Goal: Task Accomplishment & Management: Manage account settings

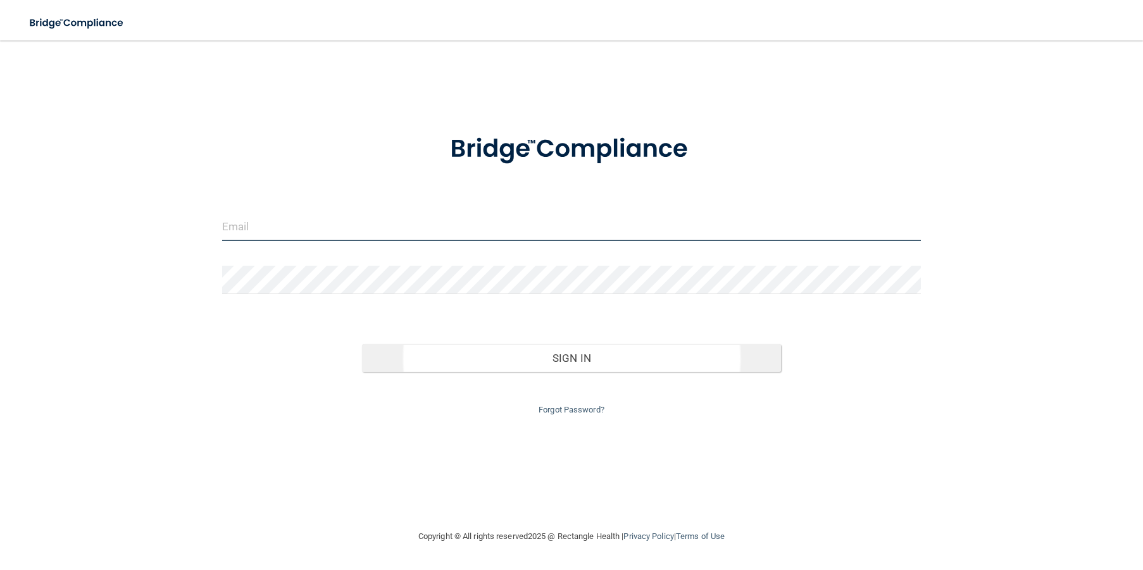
type input "[EMAIL_ADDRESS][DOMAIN_NAME]"
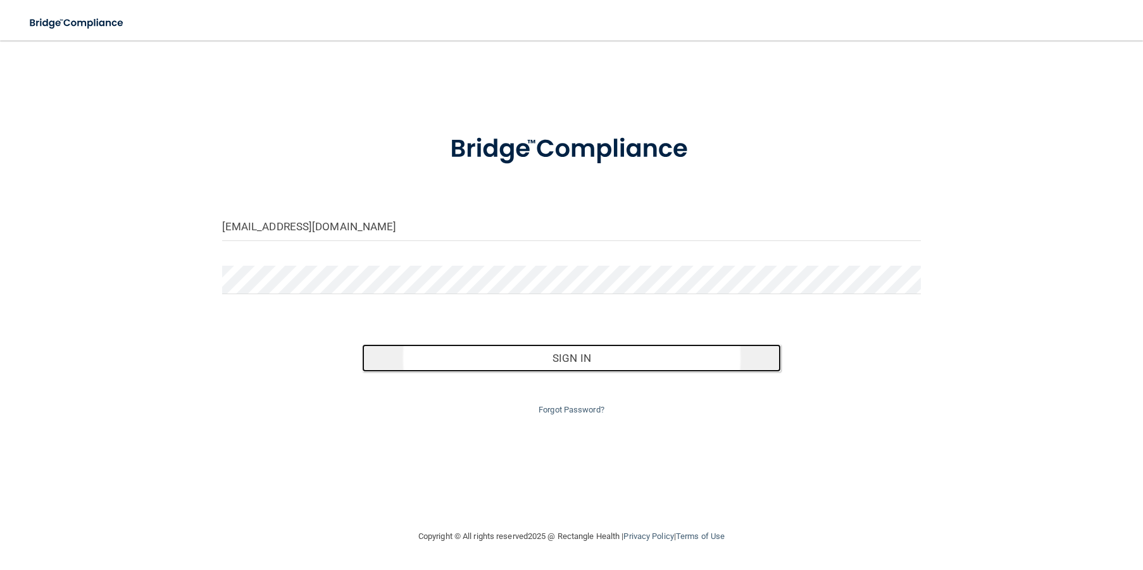
click at [571, 354] on button "Sign In" at bounding box center [572, 358] width 420 height 28
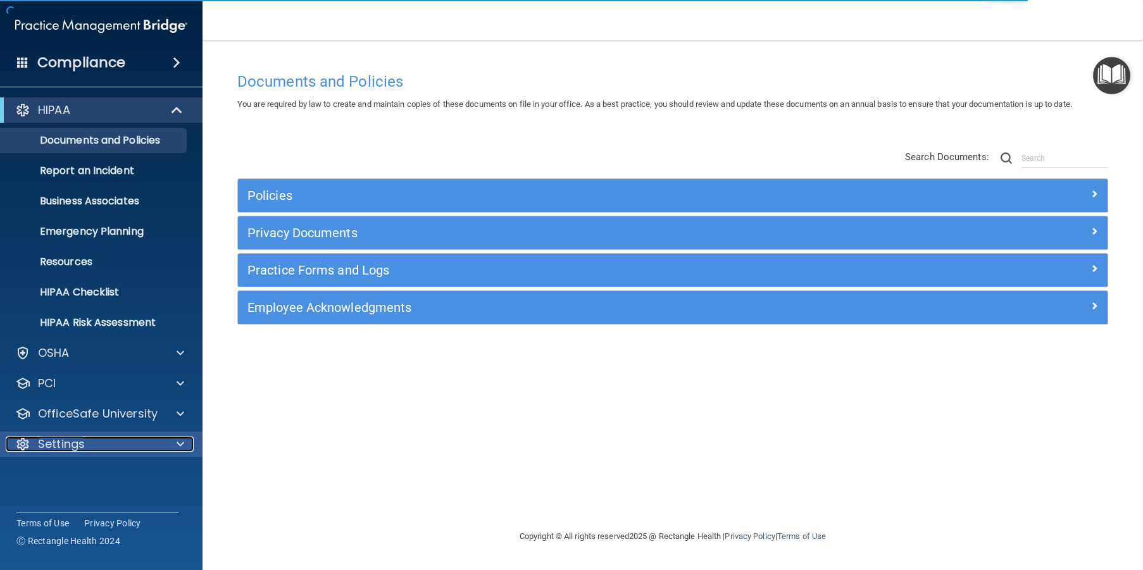
click at [174, 438] on div at bounding box center [179, 444] width 32 height 15
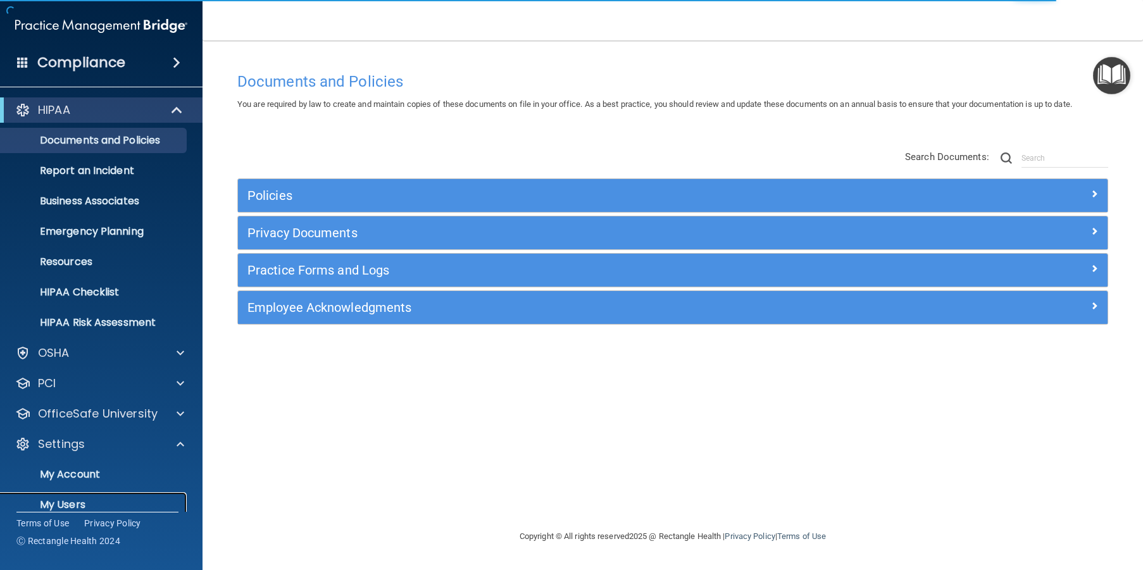
click at [82, 504] on p "My Users" at bounding box center [94, 505] width 173 height 13
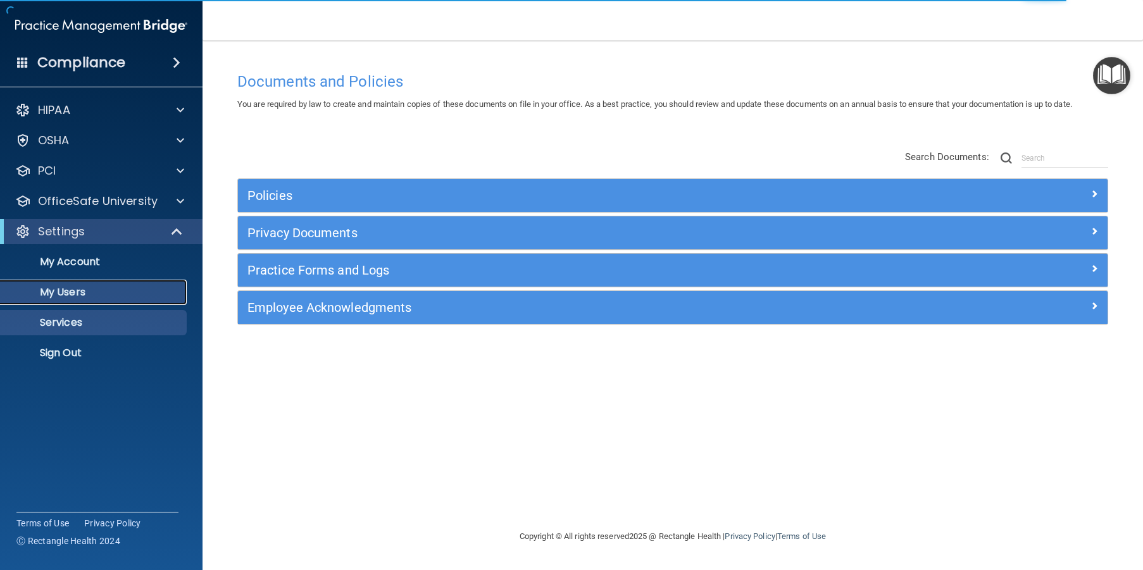
select select "20"
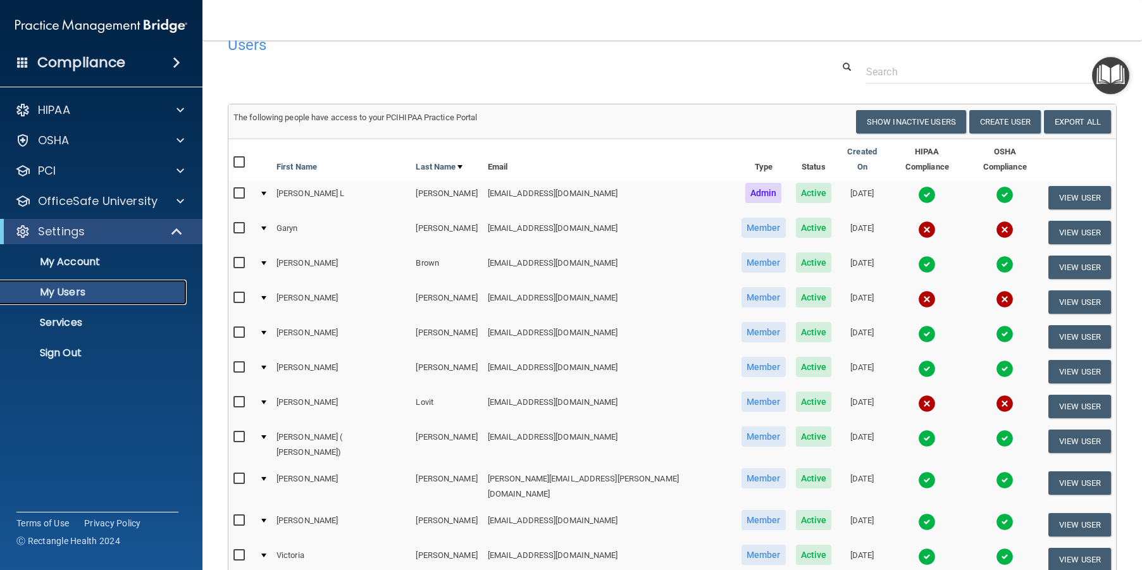
scroll to position [23, 0]
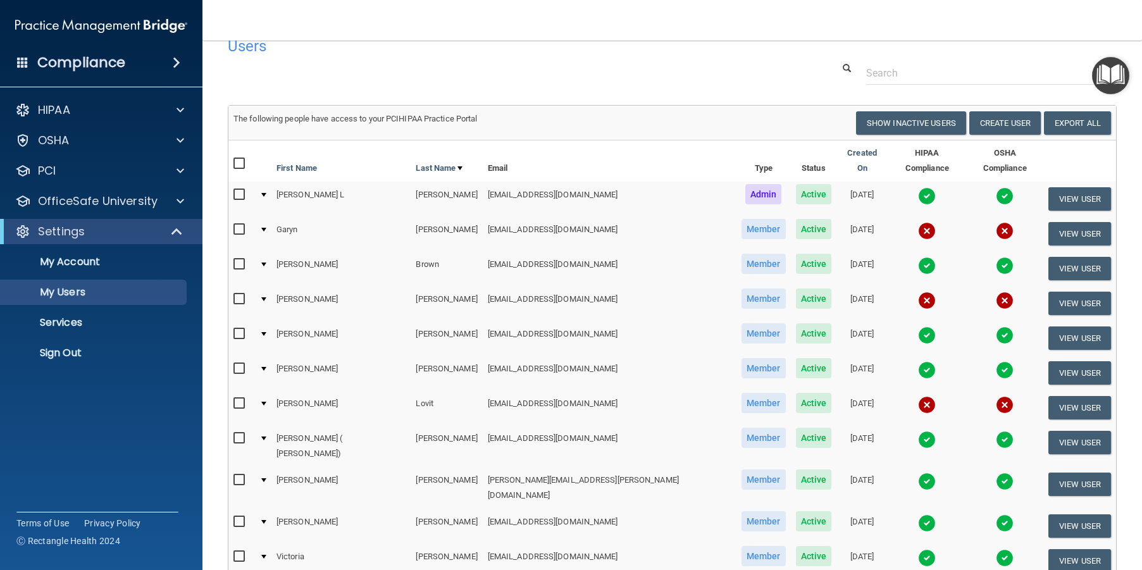
click at [242, 294] on input "checkbox" at bounding box center [241, 299] width 15 height 10
checkbox input "true"
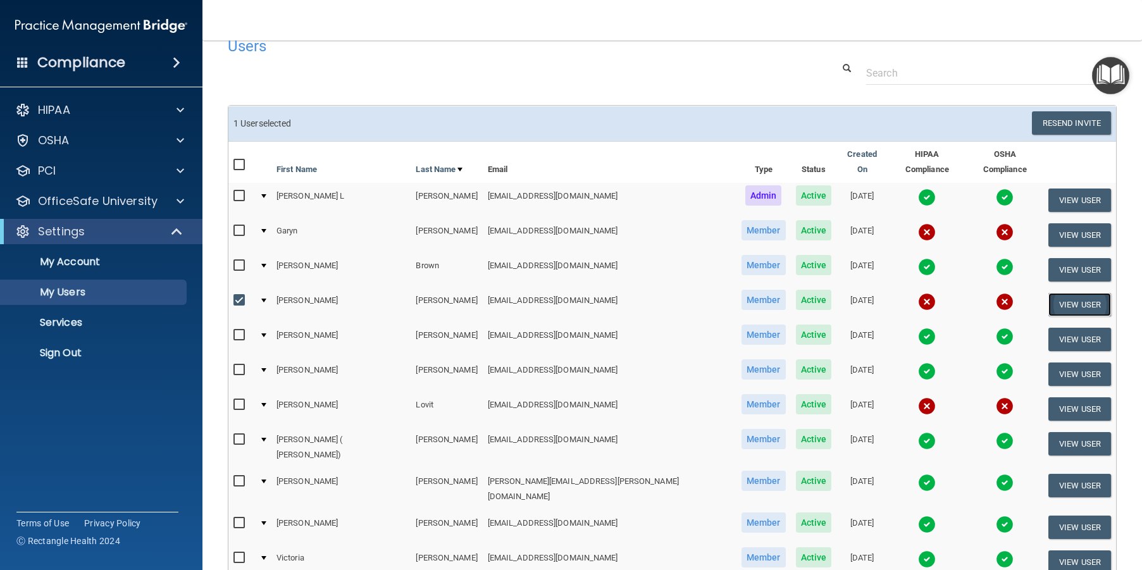
click at [1051, 296] on button "View User" at bounding box center [1080, 304] width 63 height 23
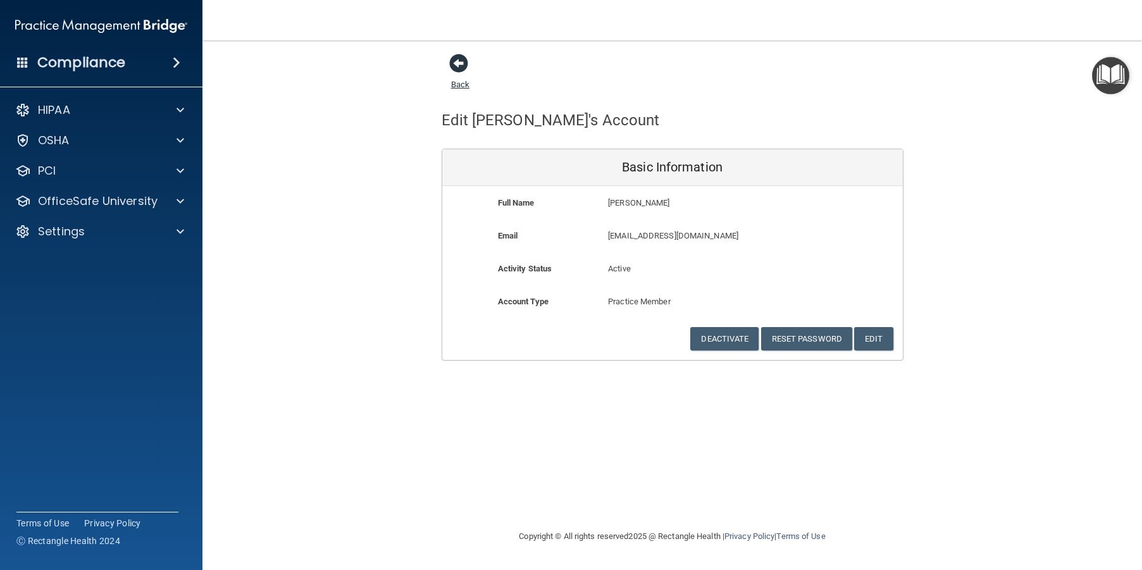
click at [456, 63] on span at bounding box center [458, 63] width 19 height 19
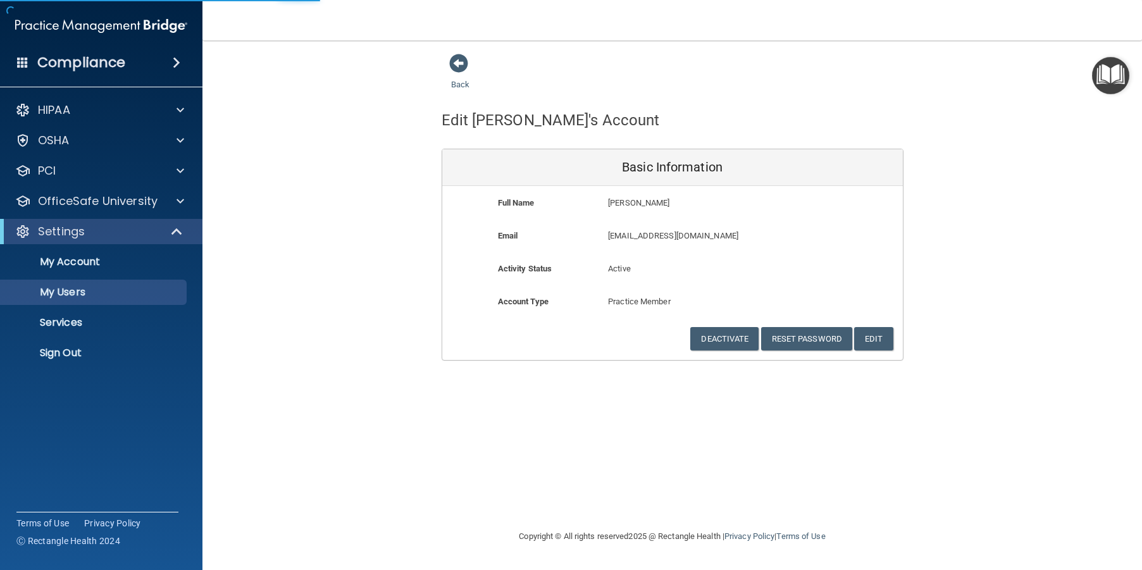
select select "20"
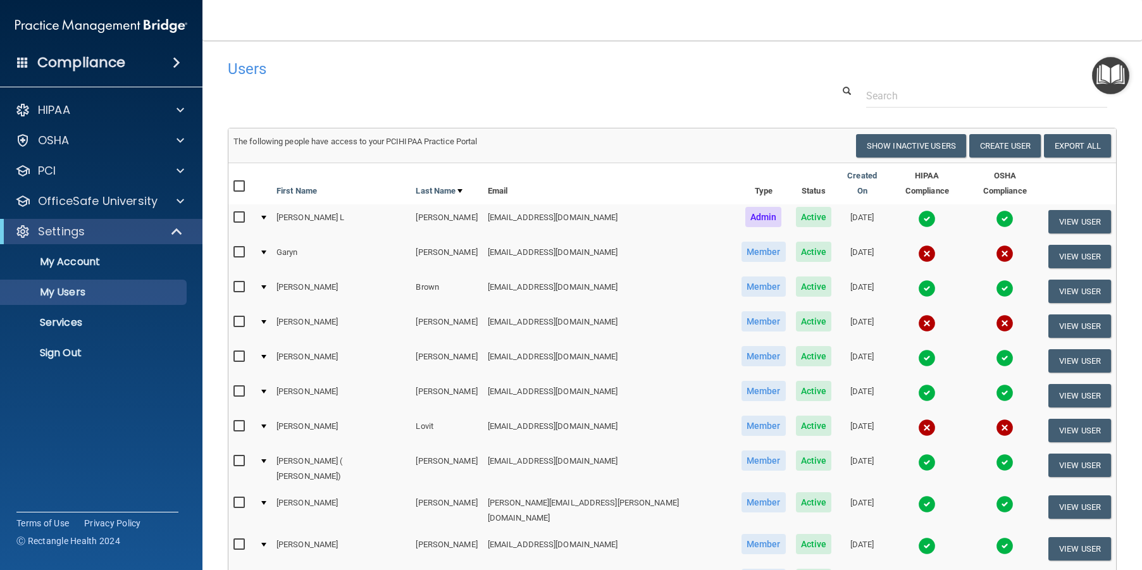
click at [244, 317] on input "checkbox" at bounding box center [241, 322] width 15 height 10
checkbox input "true"
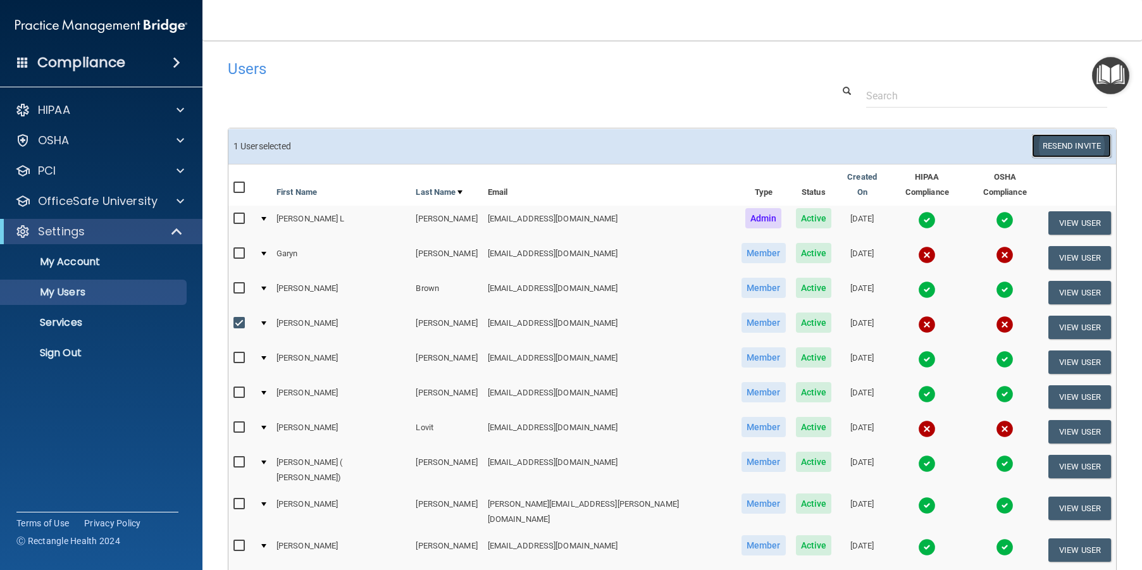
click at [1063, 150] on button "Resend Invite" at bounding box center [1071, 145] width 79 height 23
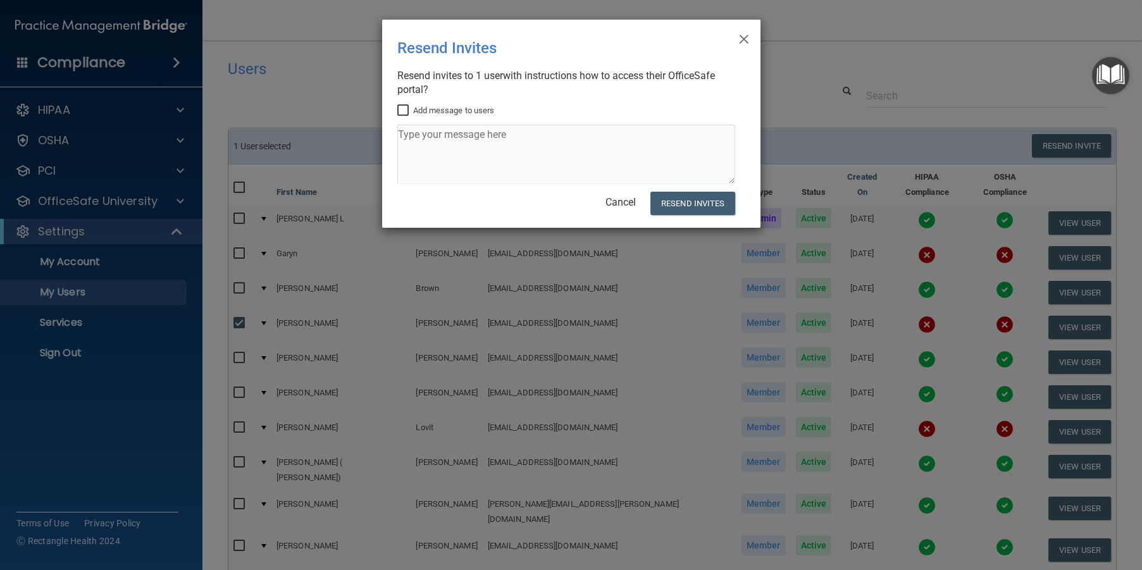
click at [397, 108] on input "Add message to users" at bounding box center [404, 111] width 15 height 10
checkbox input "true"
click at [431, 139] on textarea at bounding box center [566, 154] width 338 height 59
click at [456, 132] on textarea "Please do osha and hippa ASAP" at bounding box center [566, 154] width 338 height 59
drag, startPoint x: 461, startPoint y: 135, endPoint x: 445, endPoint y: 140, distance: 17.0
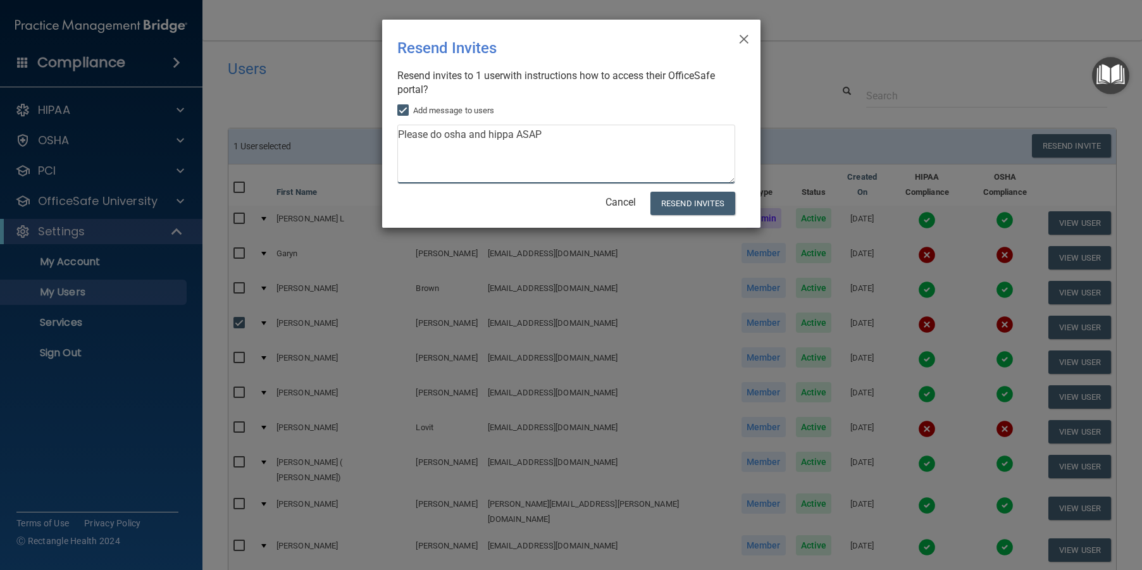
click at [445, 140] on textarea "Please do osha and hippa ASAP" at bounding box center [566, 154] width 338 height 59
click at [494, 134] on textarea "Please do osha and hippa ASAP" at bounding box center [566, 154] width 338 height 59
click at [458, 139] on textarea "Please do osha and HIPPA ASAP" at bounding box center [566, 154] width 338 height 59
drag, startPoint x: 458, startPoint y: 139, endPoint x: 654, endPoint y: 137, distance: 196.8
click at [654, 137] on textarea "Please do osha and HIPPA ASAP" at bounding box center [566, 154] width 338 height 59
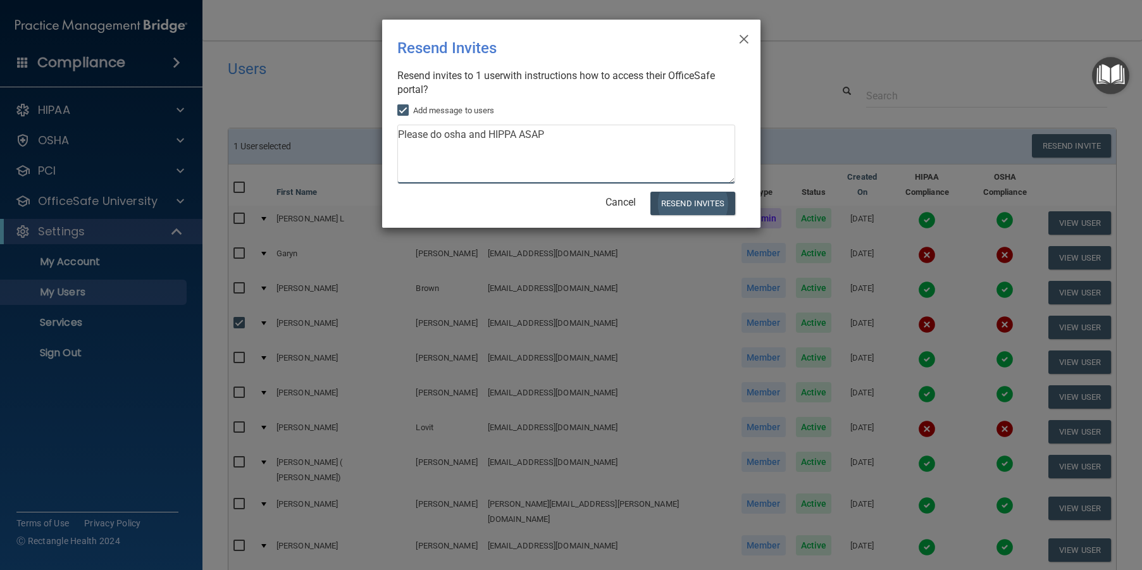
type textarea "Please do osha and HIPPA ASAP"
click at [684, 207] on button "Resend Invites" at bounding box center [693, 203] width 84 height 23
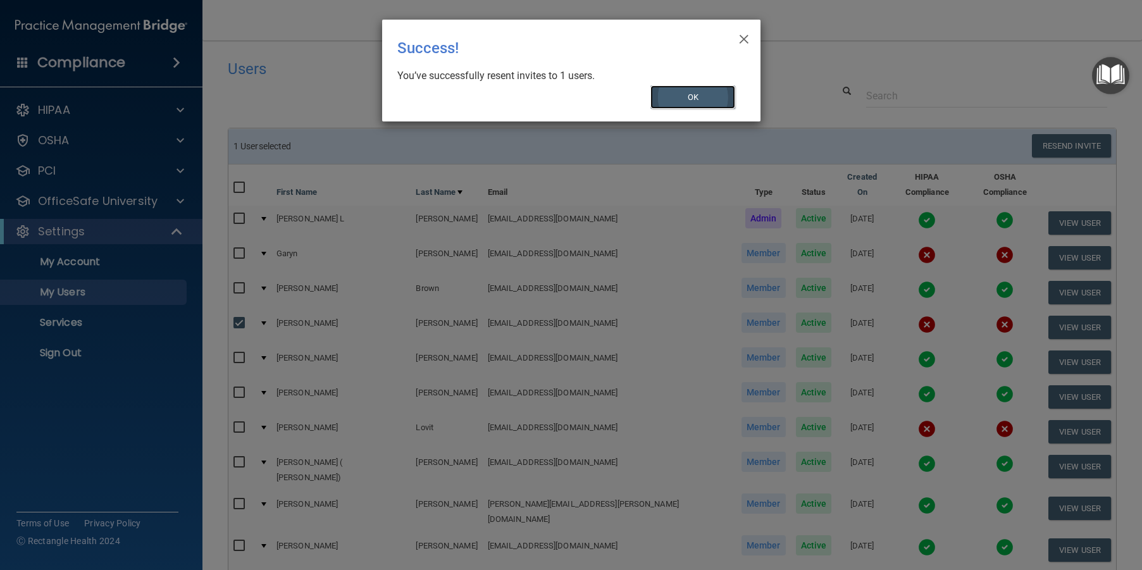
click at [730, 103] on button "OK" at bounding box center [693, 96] width 85 height 23
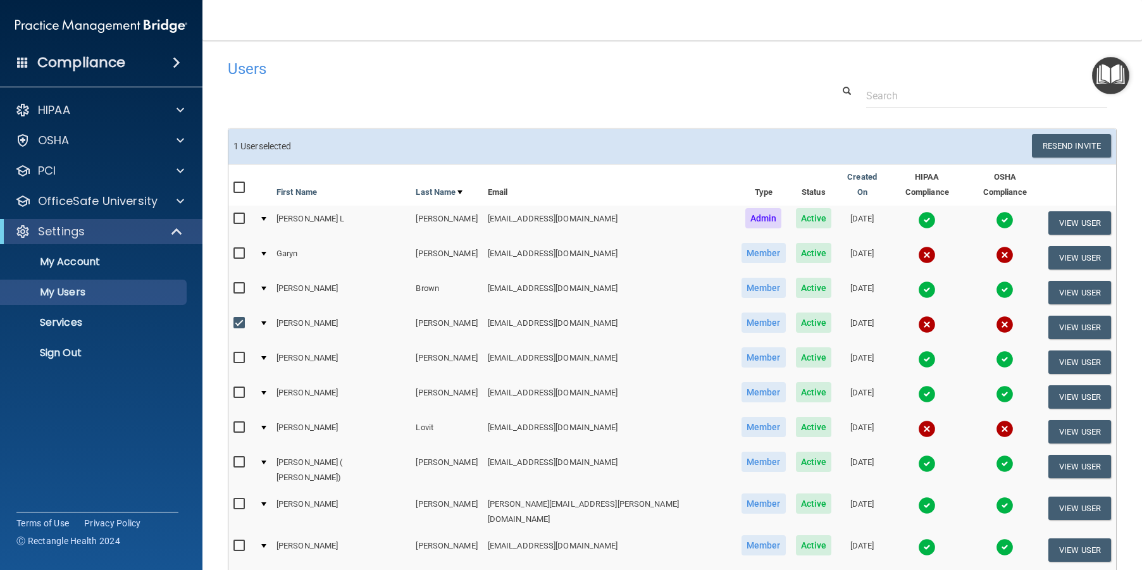
click at [473, 51] on main "Users Success! New user created. × Error! The user couldn't be created. × Succe…" at bounding box center [673, 306] width 940 height 530
click at [442, 82] on div "Users" at bounding box center [483, 68] width 530 height 31
